Goal: Task Accomplishment & Management: Manage account settings

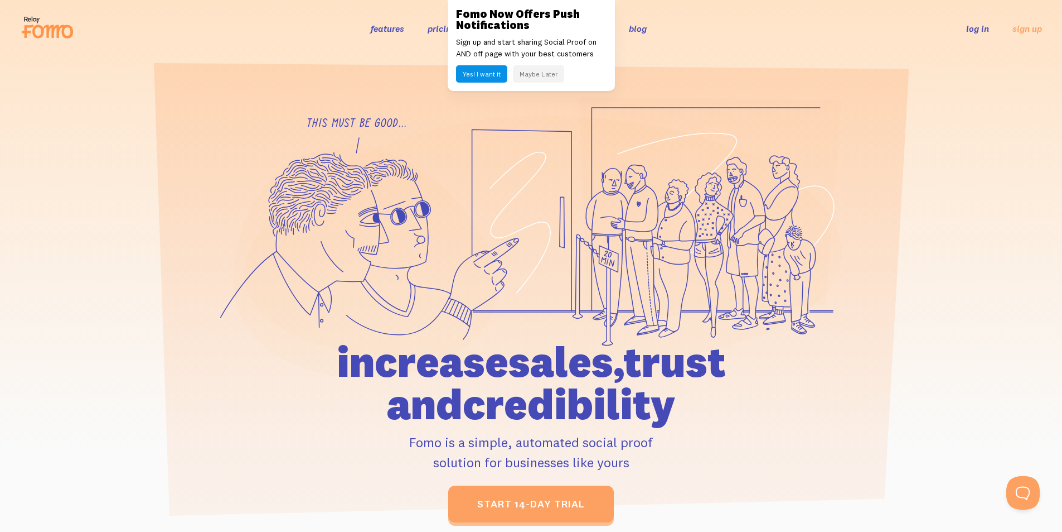
click at [984, 29] on link "log in" at bounding box center [978, 28] width 23 height 11
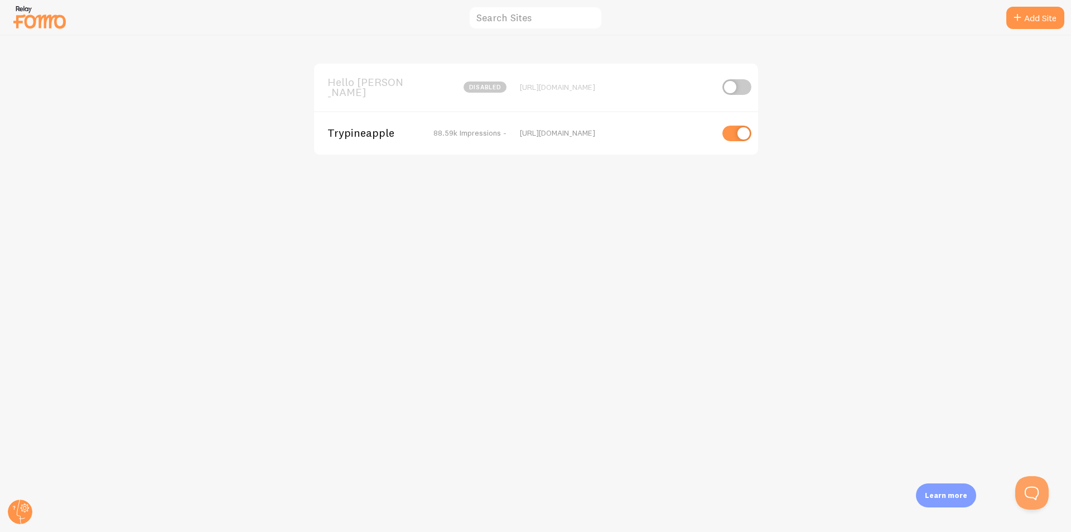
click at [367, 128] on span "Trypineapple" at bounding box center [372, 133] width 90 height 10
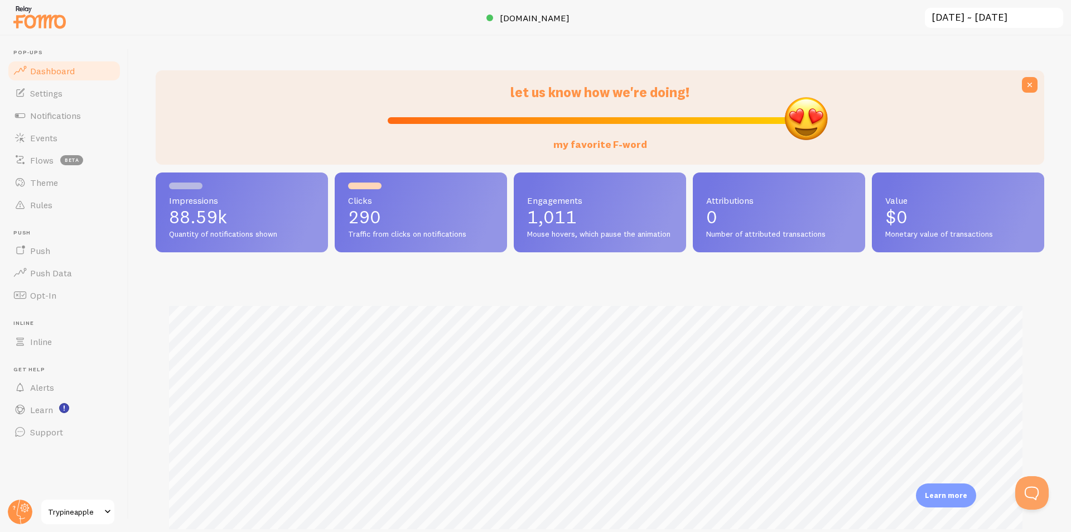
drag, startPoint x: 600, startPoint y: 118, endPoint x: 848, endPoint y: 108, distance: 248.4
type input "100"
click at [812, 114] on input "my favorite F-word" at bounding box center [600, 120] width 424 height 13
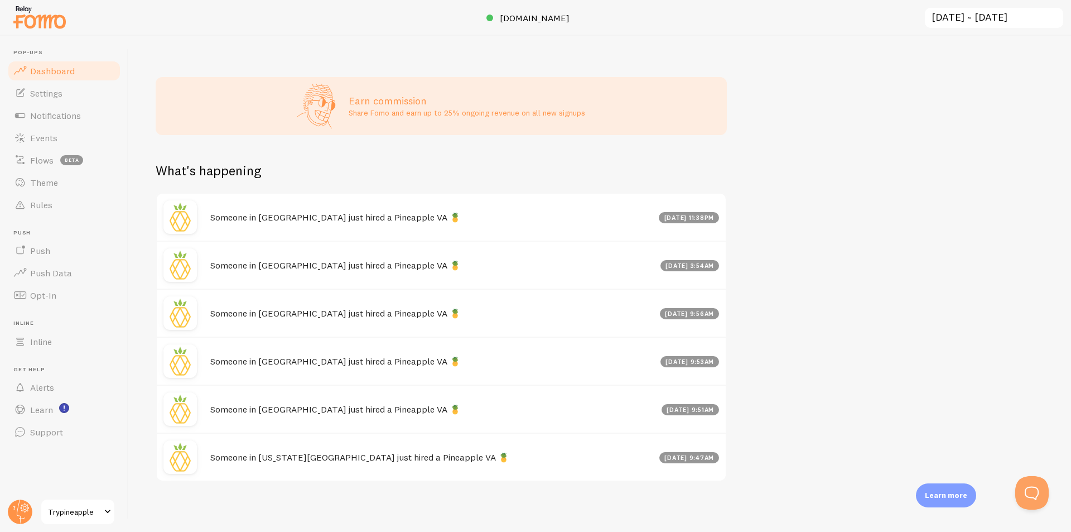
scroll to position [541, 0]
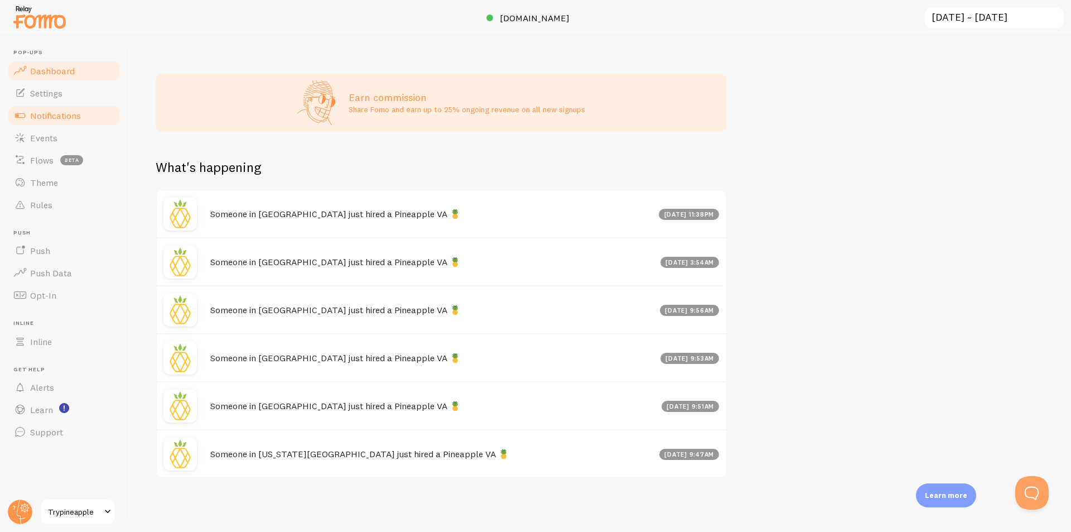
click at [61, 110] on span "Notifications" at bounding box center [55, 115] width 51 height 11
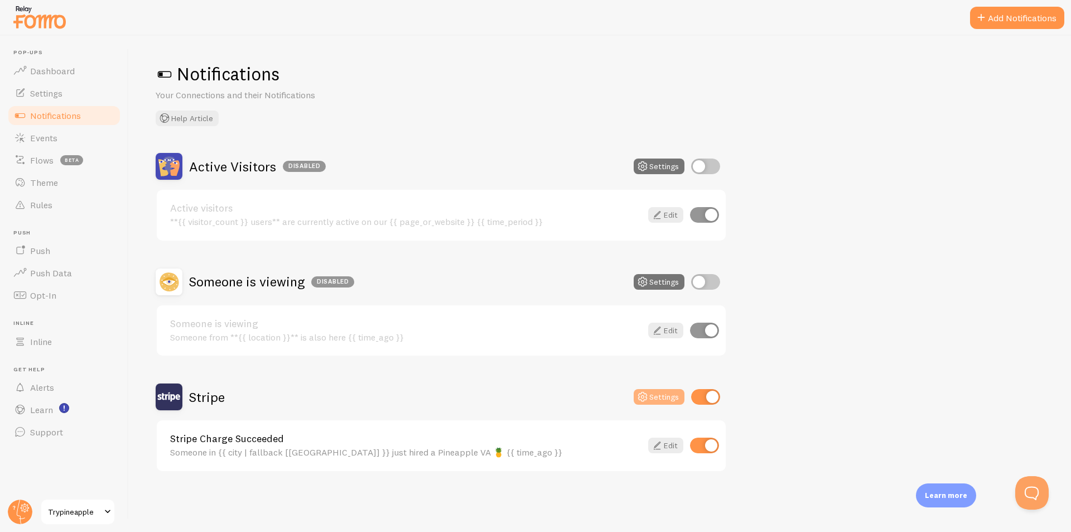
click at [669, 397] on button "Settings" at bounding box center [659, 397] width 51 height 16
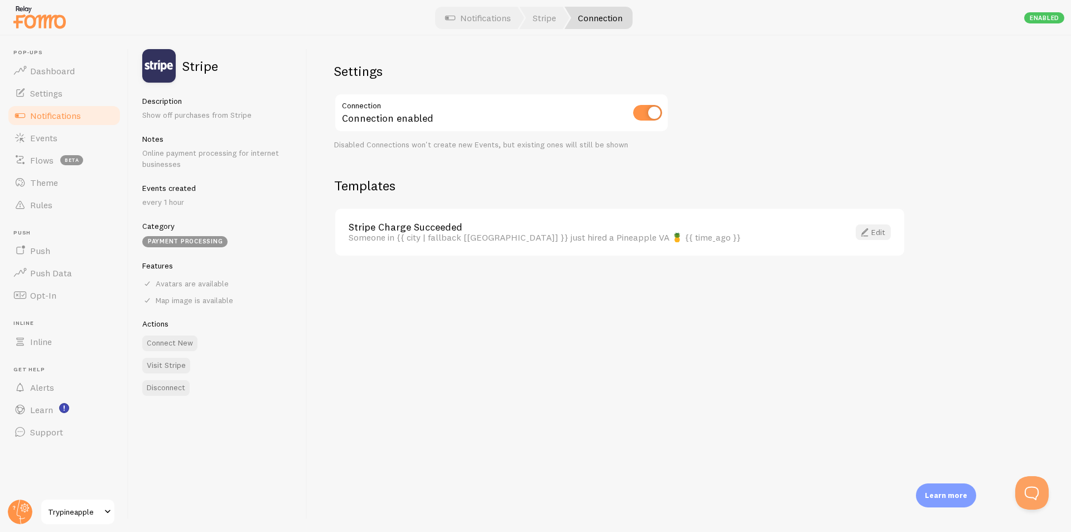
click at [875, 236] on link "Edit" at bounding box center [873, 232] width 35 height 16
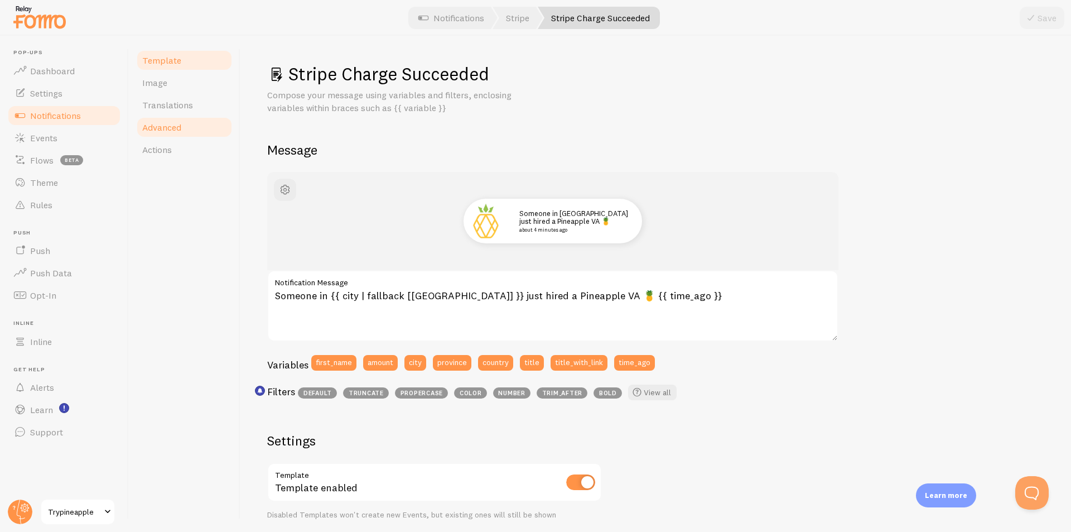
click at [171, 131] on span "Advanced" at bounding box center [161, 127] width 39 height 11
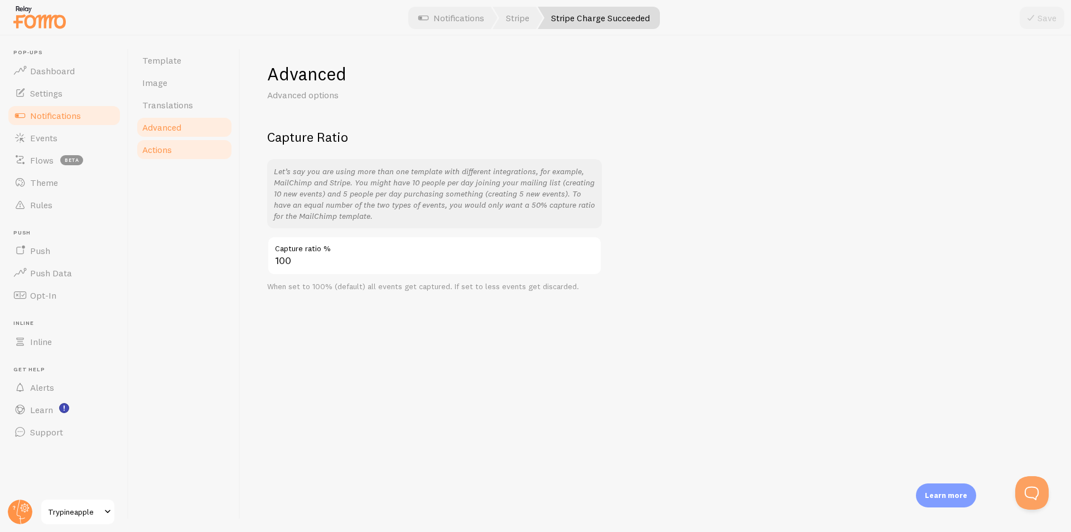
click at [162, 148] on span "Actions" at bounding box center [157, 149] width 30 height 11
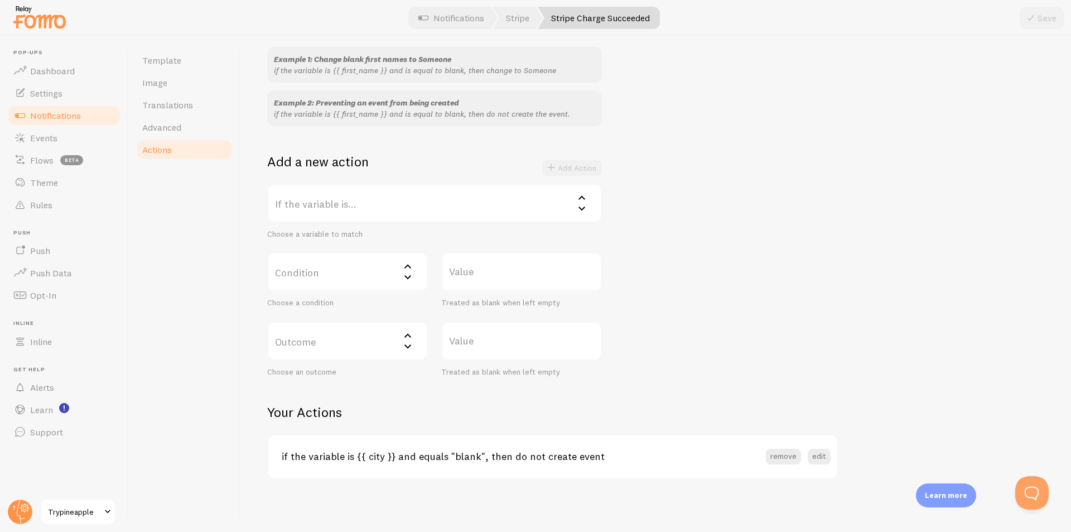
scroll to position [108, 0]
click at [390, 207] on label "If the variable is..." at bounding box center [434, 202] width 335 height 39
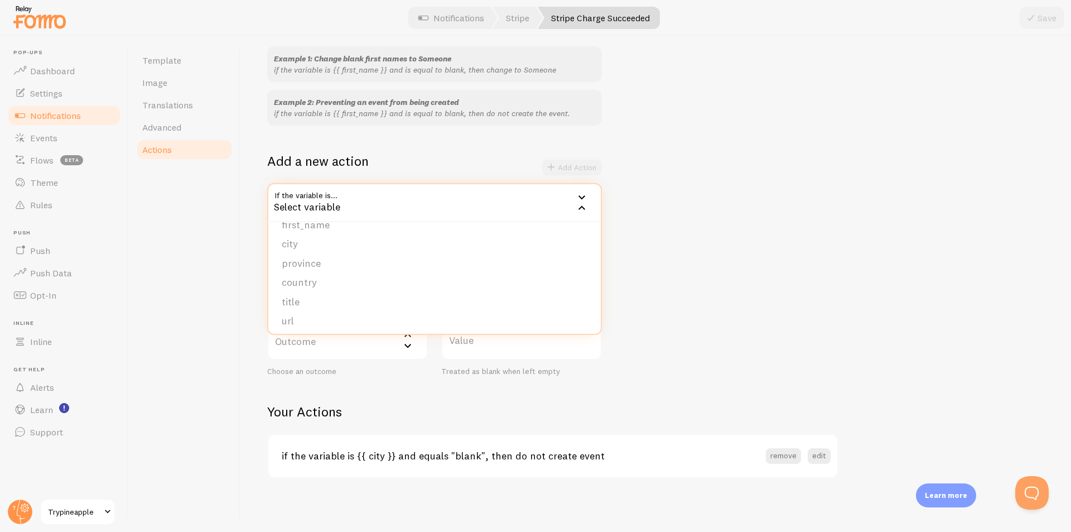
scroll to position [0, 0]
click at [789, 194] on div "Example 1: Change blank first names to Someone if the variable is {{ first_name…" at bounding box center [655, 211] width 777 height 330
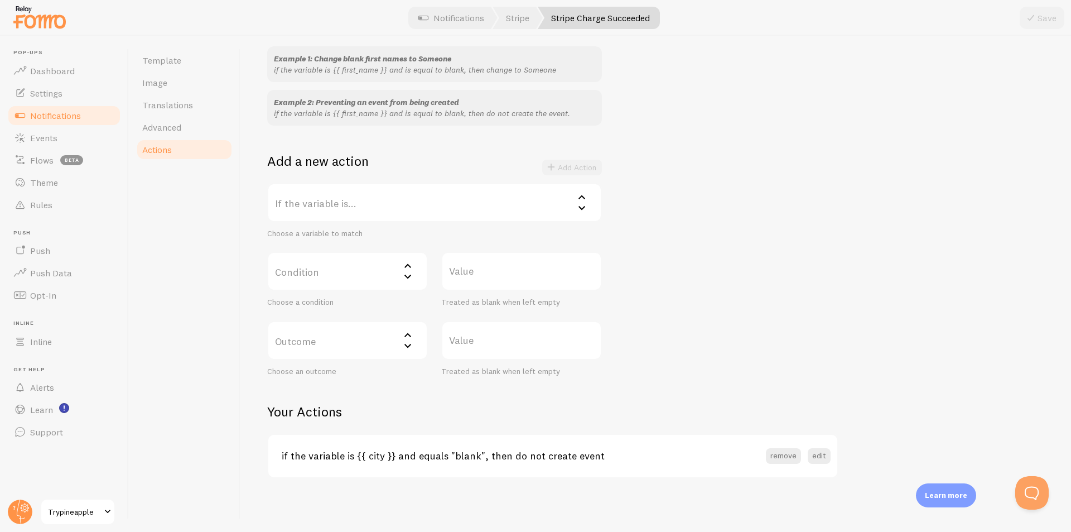
click at [405, 269] on icon at bounding box center [407, 265] width 13 height 13
click at [467, 203] on label "If the variable is..." at bounding box center [434, 202] width 335 height 39
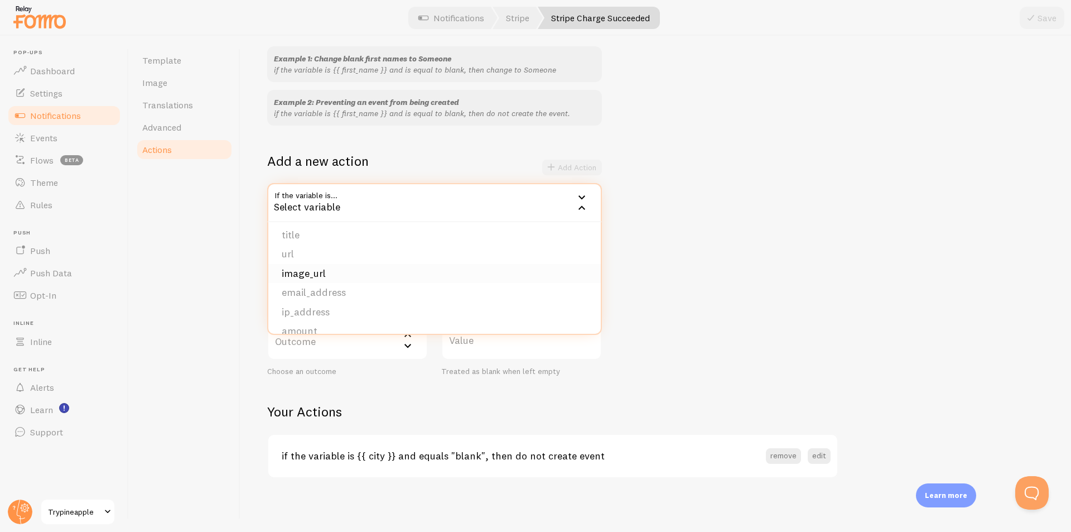
scroll to position [94, 0]
click at [804, 197] on div "Example 1: Change blank first names to Someone if the variable is {{ first_name…" at bounding box center [655, 211] width 777 height 330
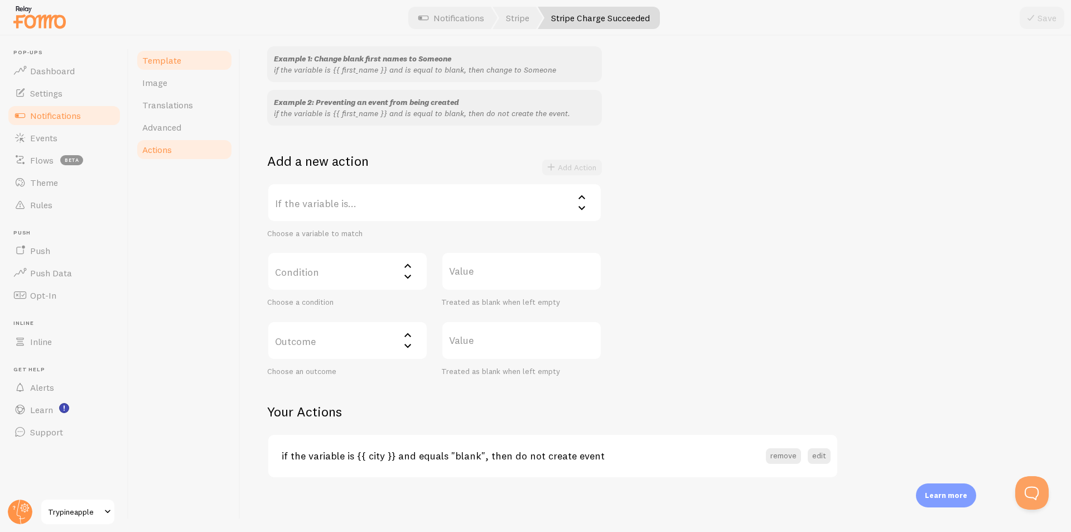
click at [169, 63] on span "Template" at bounding box center [161, 60] width 39 height 11
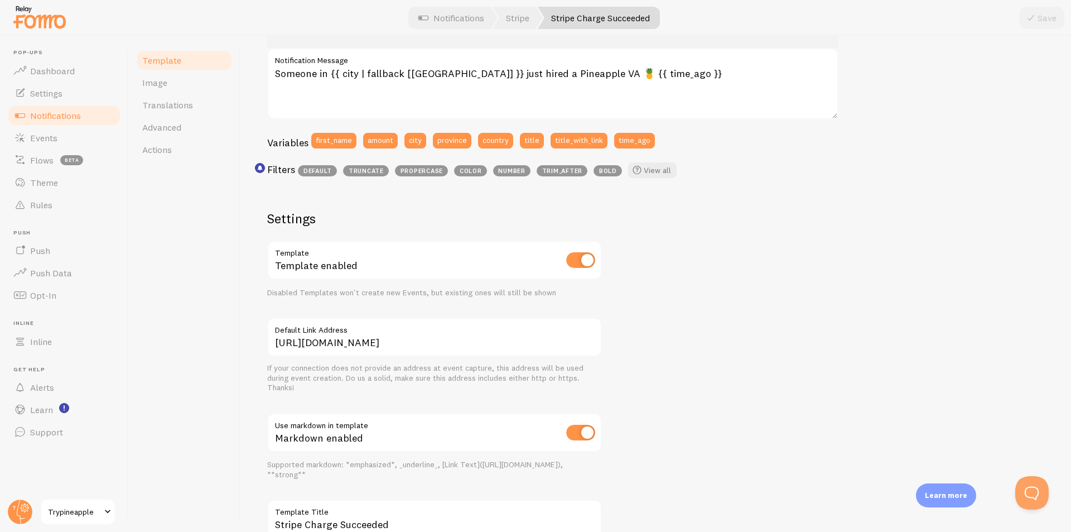
scroll to position [223, 0]
drag, startPoint x: 416, startPoint y: 293, endPoint x: 500, endPoint y: 287, distance: 83.9
click at [499, 287] on div "Disabled Templates won't create new Events, but existing ones will still be sho…" at bounding box center [434, 292] width 335 height 10
click at [501, 287] on div "Disabled Templates won't create new Events, but existing ones will still be sho…" at bounding box center [434, 292] width 335 height 10
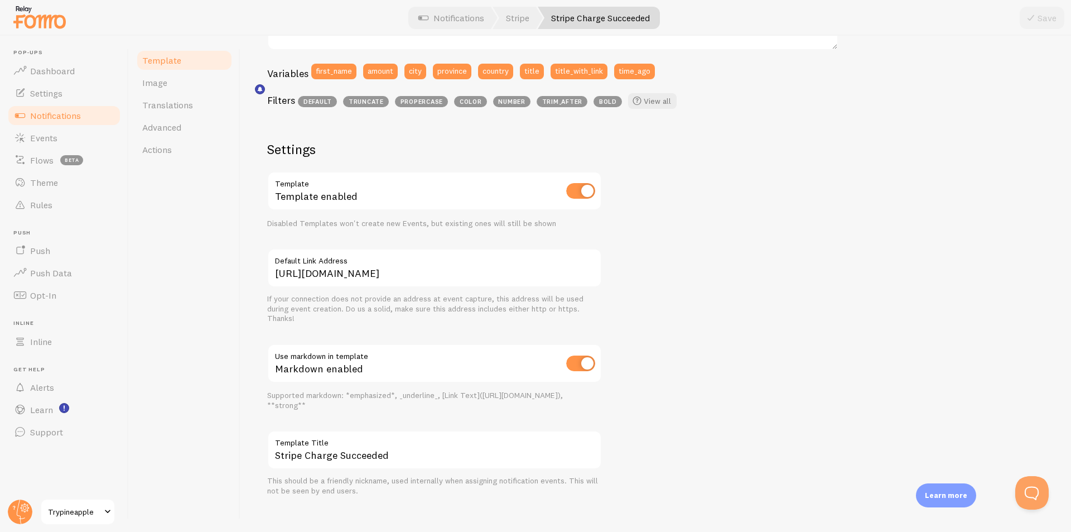
scroll to position [302, 0]
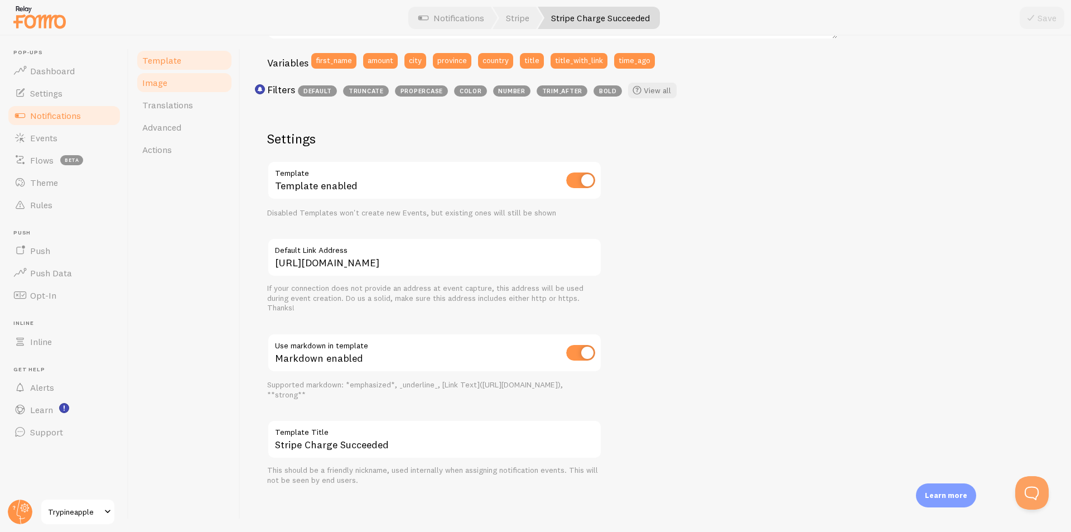
click at [185, 93] on link "Image" at bounding box center [185, 82] width 98 height 22
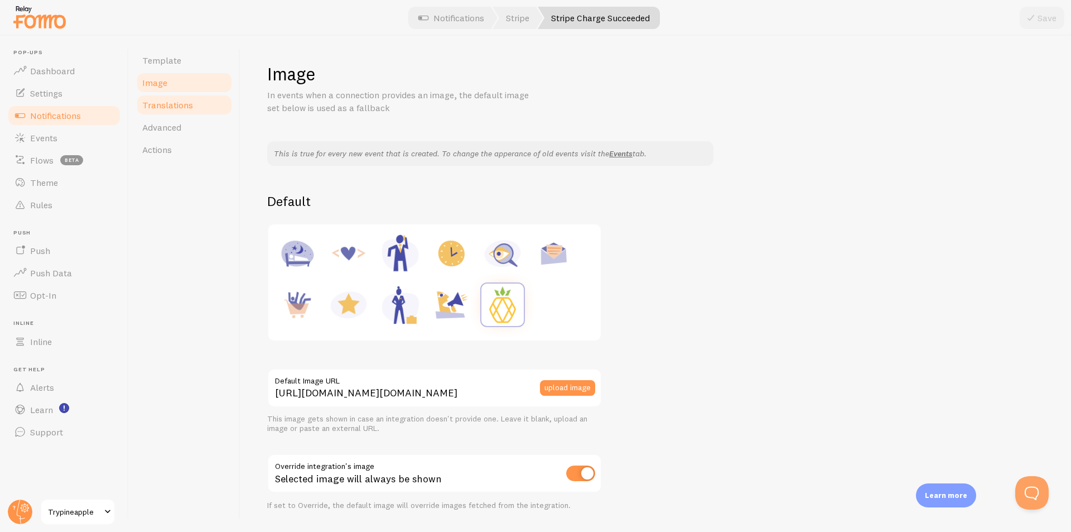
click at [195, 100] on link "Translations" at bounding box center [185, 105] width 98 height 22
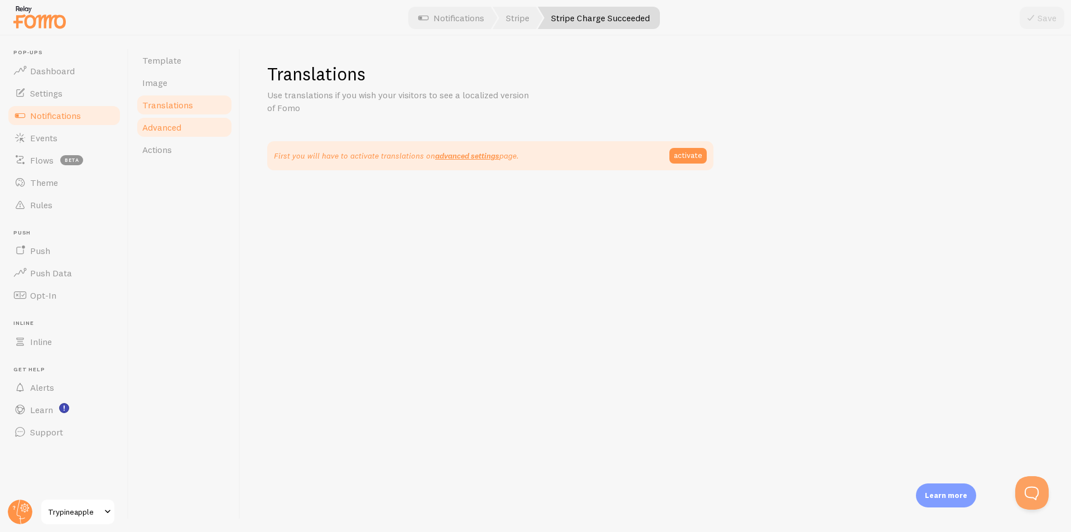
click at [195, 125] on link "Advanced" at bounding box center [185, 127] width 98 height 22
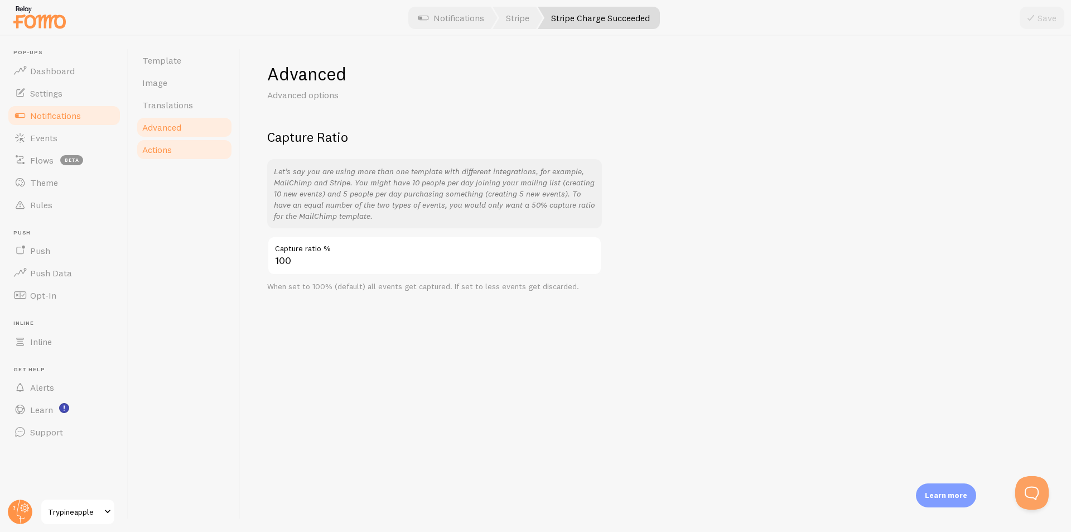
click at [162, 154] on span "Actions" at bounding box center [157, 149] width 30 height 11
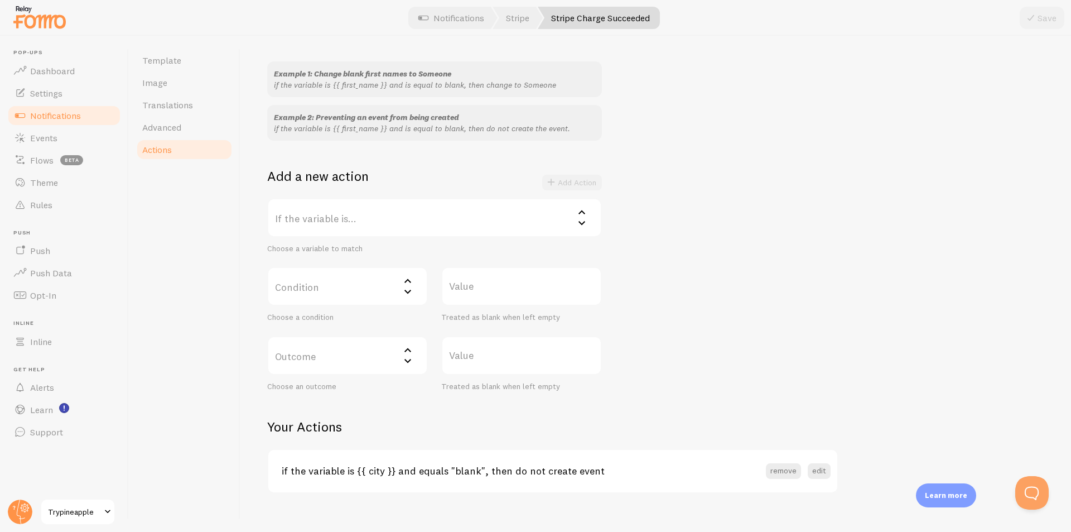
scroll to position [108, 0]
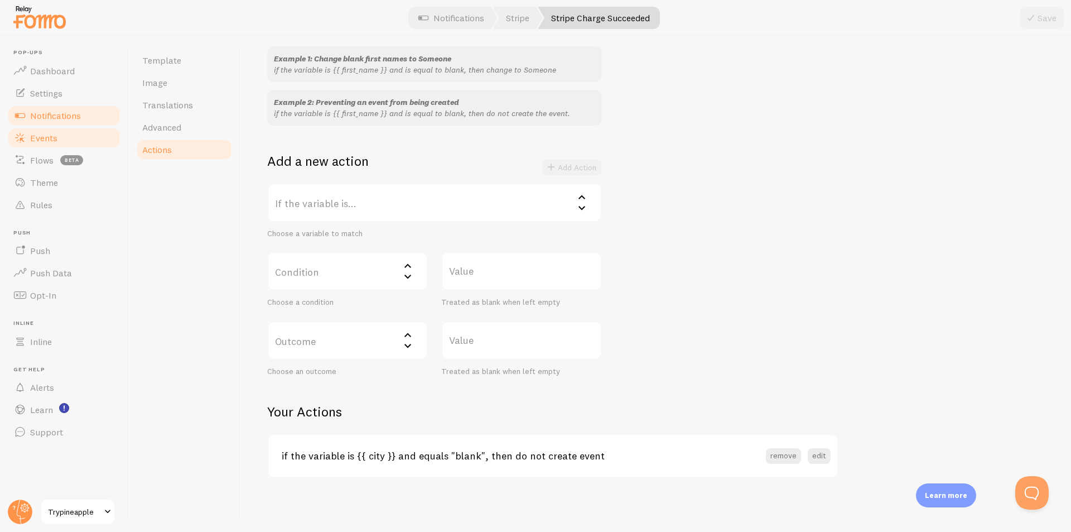
click at [65, 138] on link "Events" at bounding box center [64, 138] width 115 height 22
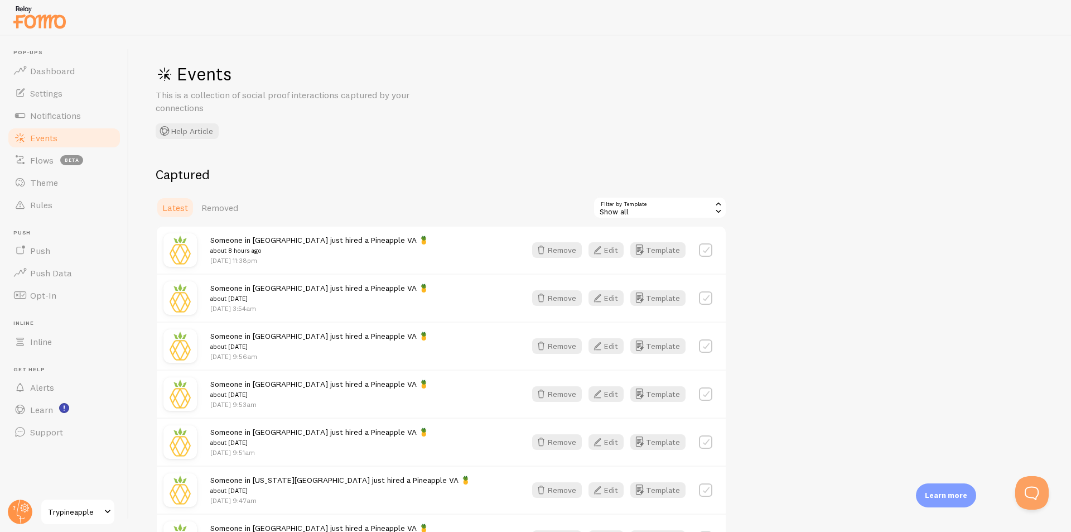
click at [641, 211] on div "Show all" at bounding box center [660, 207] width 134 height 22
click at [64, 90] on link "Settings" at bounding box center [64, 93] width 115 height 22
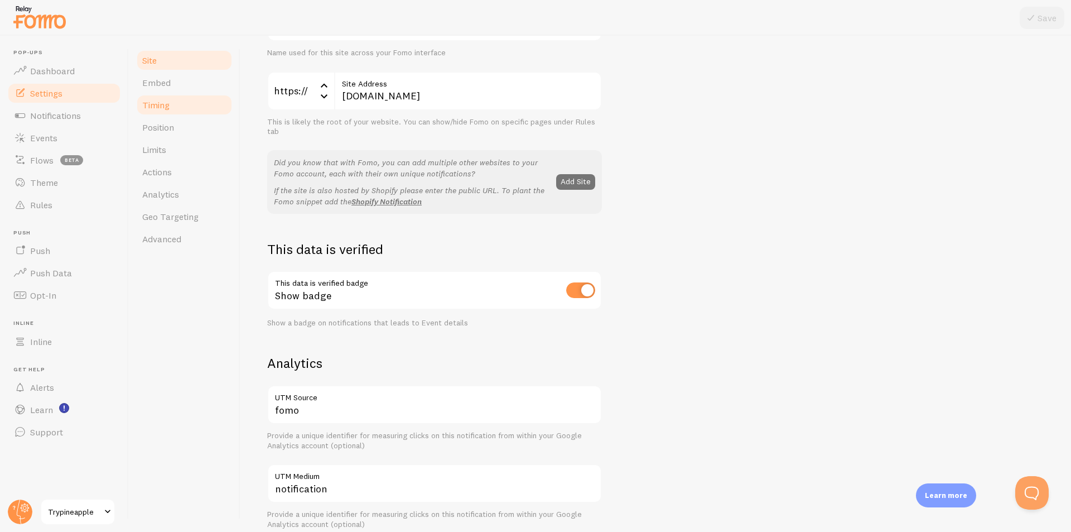
scroll to position [86, 0]
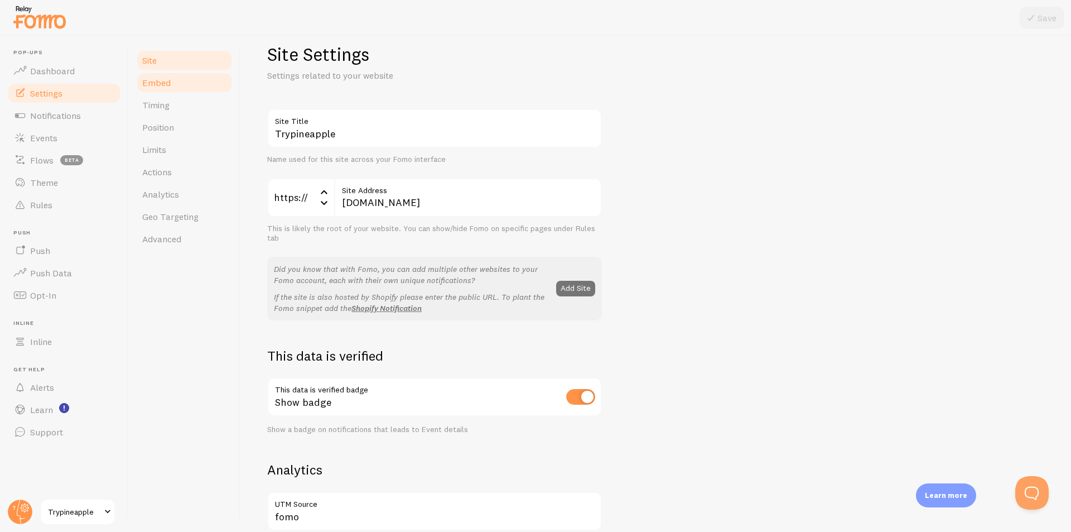
click at [177, 78] on link "Embed" at bounding box center [185, 82] width 98 height 22
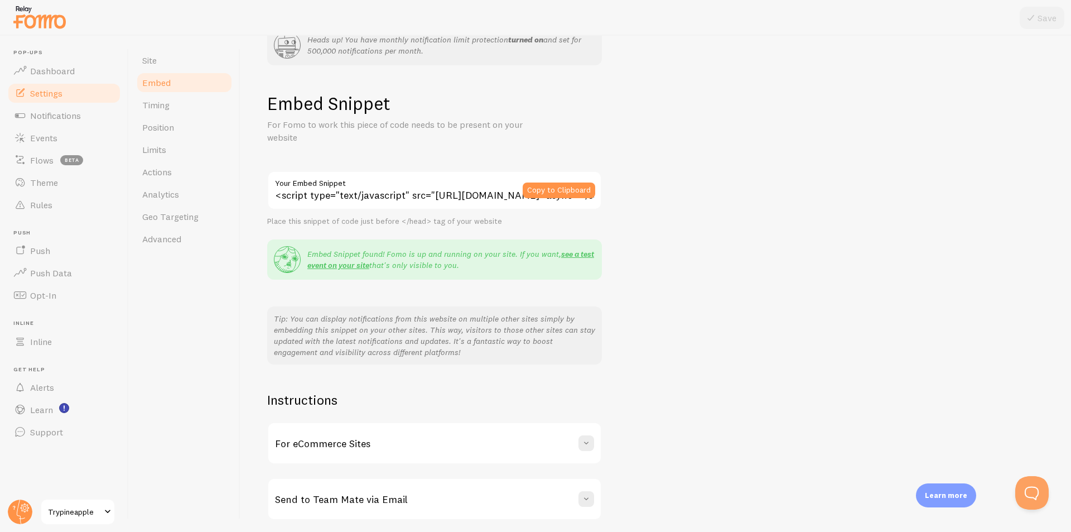
scroll to position [79, 0]
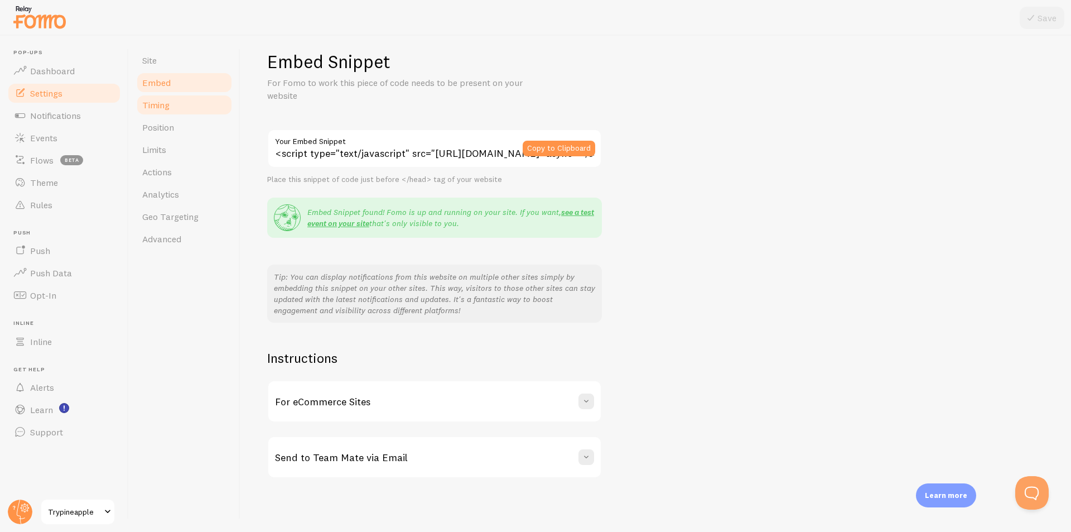
click at [162, 102] on span "Timing" at bounding box center [155, 104] width 27 height 11
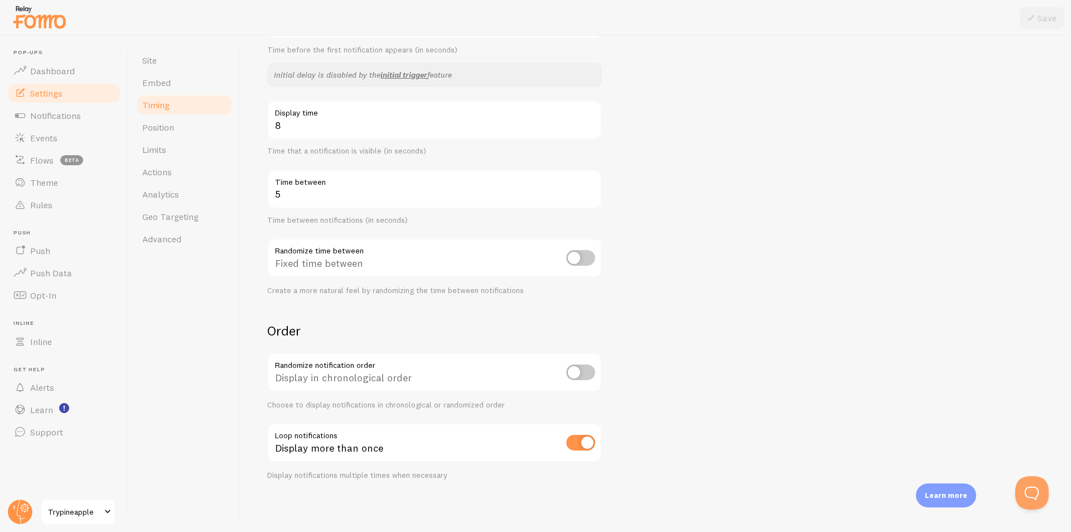
scroll to position [228, 0]
click at [178, 123] on link "Position" at bounding box center [185, 127] width 98 height 22
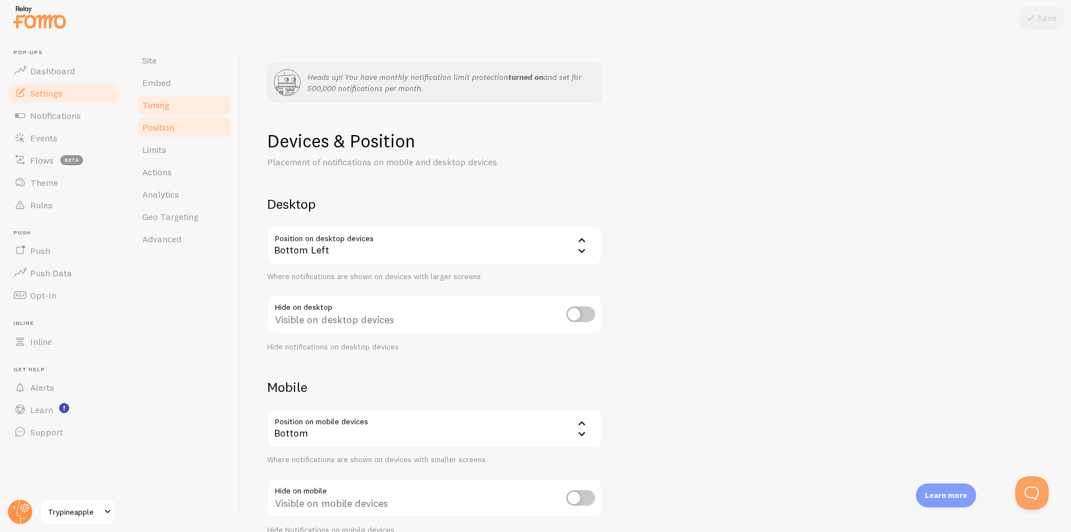
click at [179, 110] on link "Timing" at bounding box center [185, 105] width 98 height 22
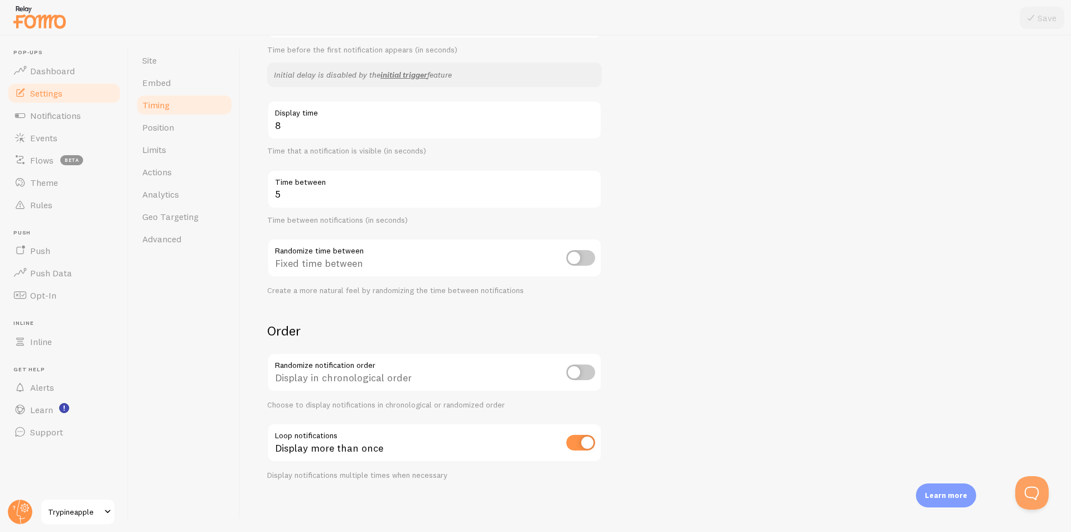
scroll to position [228, 0]
click at [162, 129] on span "Position" at bounding box center [158, 127] width 32 height 11
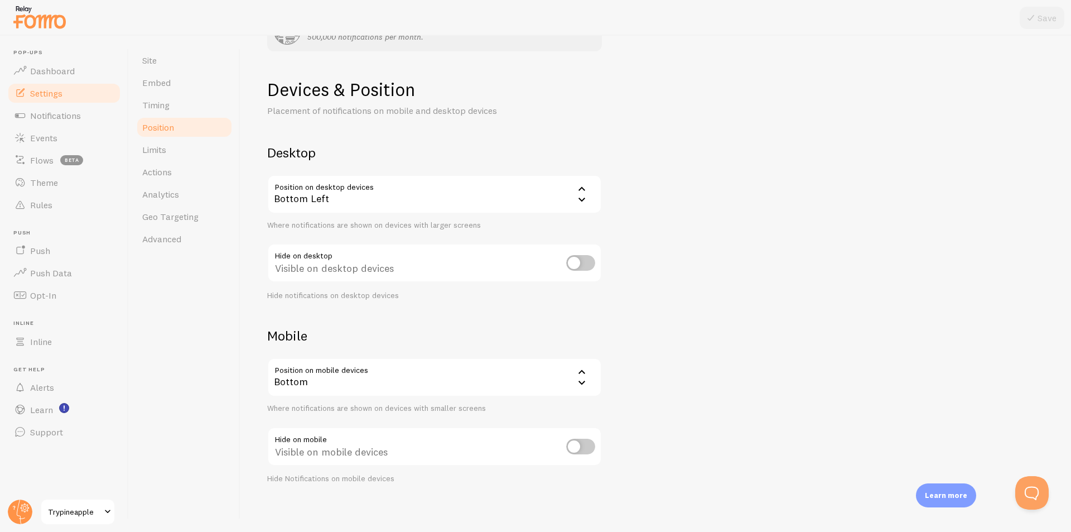
scroll to position [57, 0]
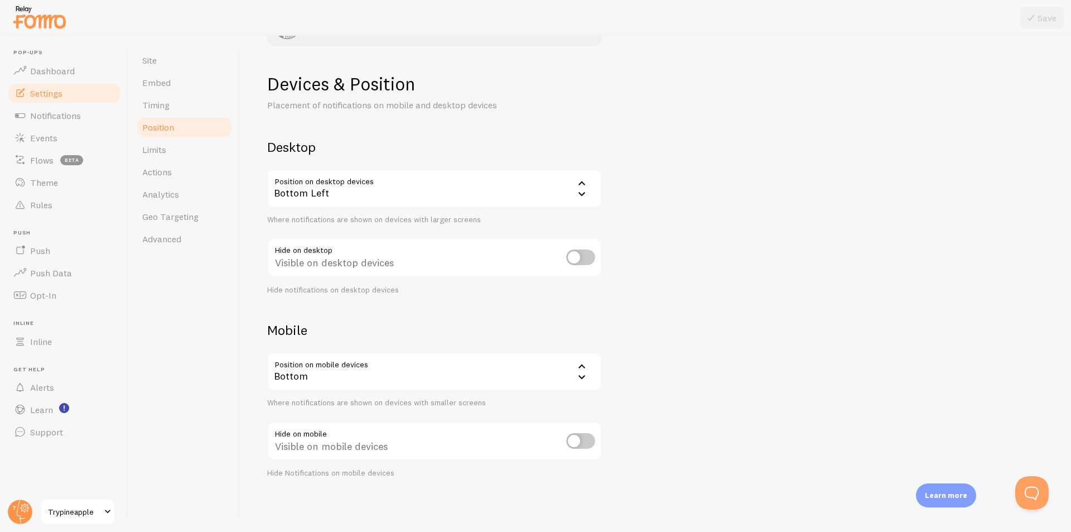
click at [583, 439] on input "checkbox" at bounding box center [580, 441] width 29 height 16
checkbox input "true"
click at [1035, 18] on icon at bounding box center [1030, 17] width 13 height 13
